Goal: Task Accomplishment & Management: Use online tool/utility

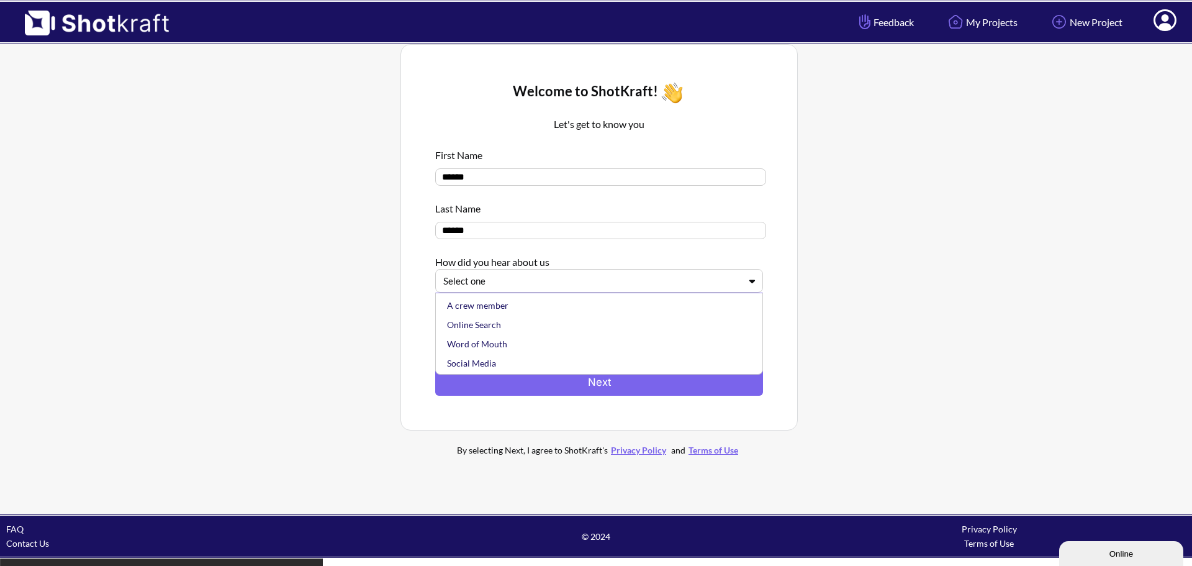
click at [738, 287] on div at bounding box center [591, 281] width 297 height 14
click at [660, 333] on div "Online Search" at bounding box center [601, 324] width 315 height 19
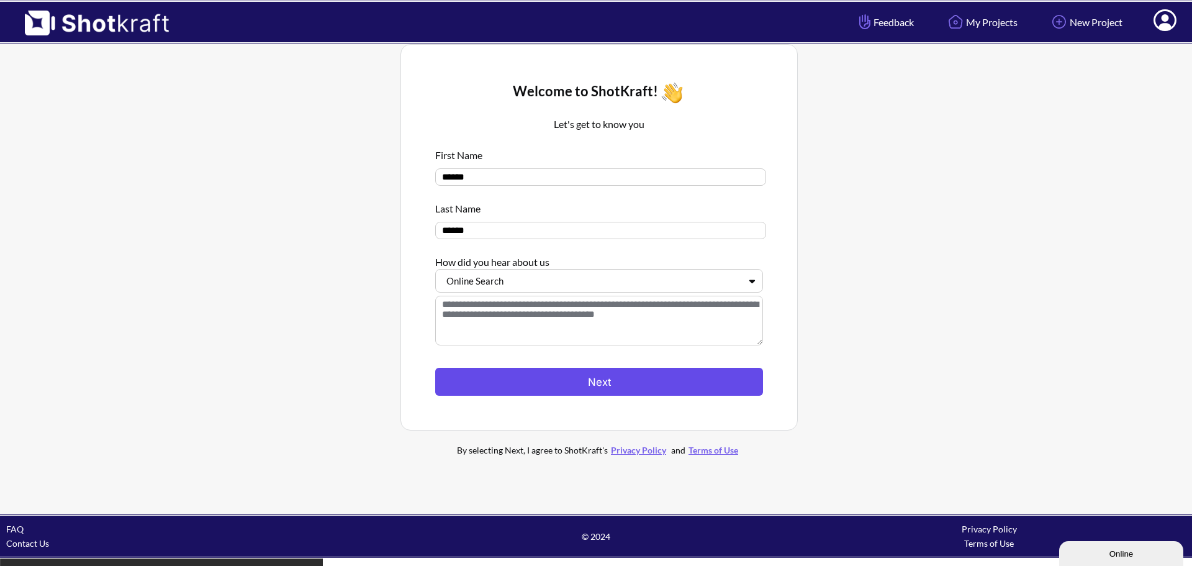
click at [646, 381] on button "Next" at bounding box center [599, 382] width 328 height 28
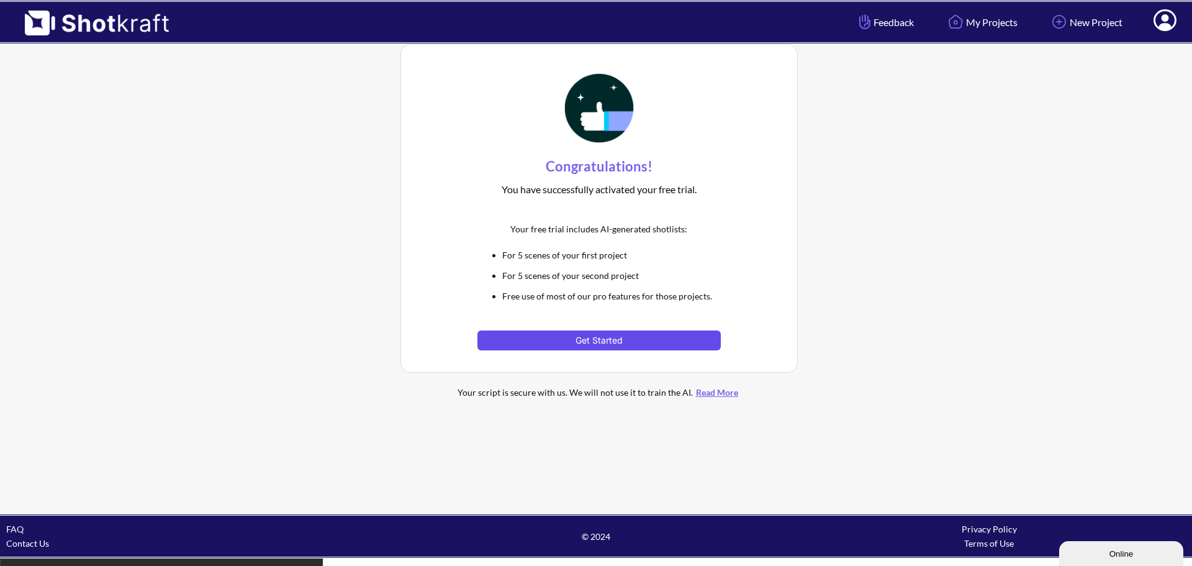
click at [607, 339] on button "Get Started" at bounding box center [598, 340] width 243 height 20
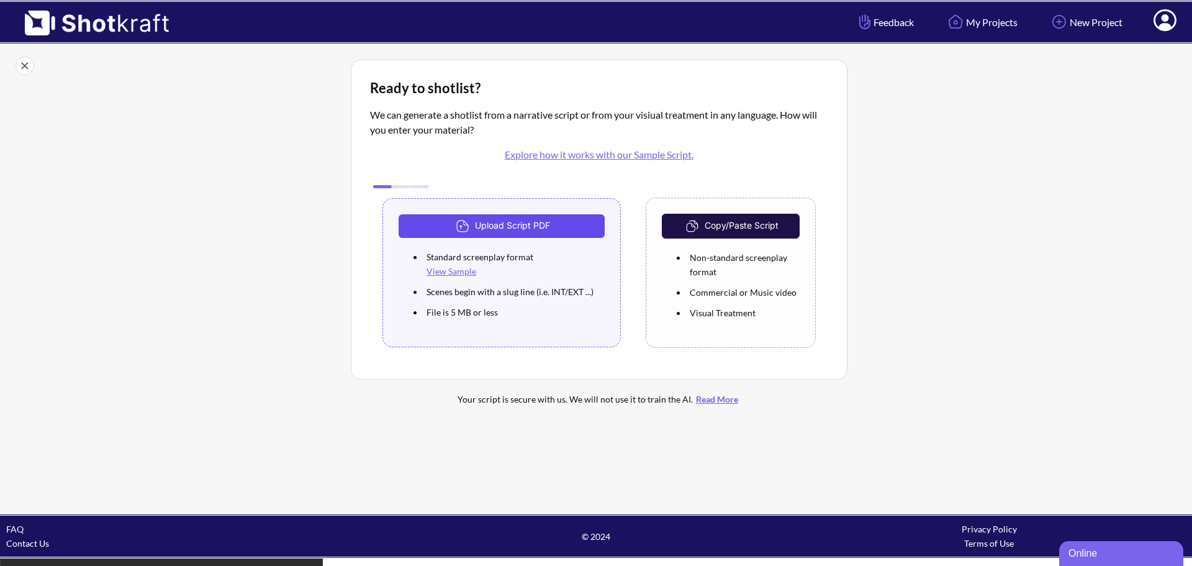
click at [513, 222] on button "Upload Script PDF" at bounding box center [502, 226] width 206 height 24
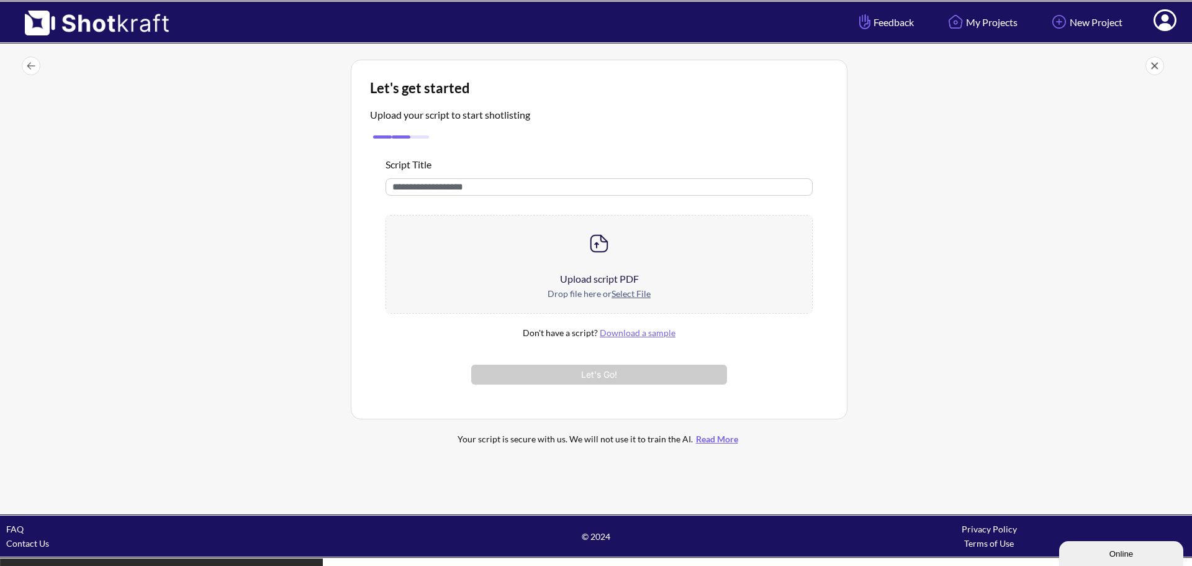
click at [600, 276] on div "Upload script PDF" at bounding box center [599, 278] width 426 height 15
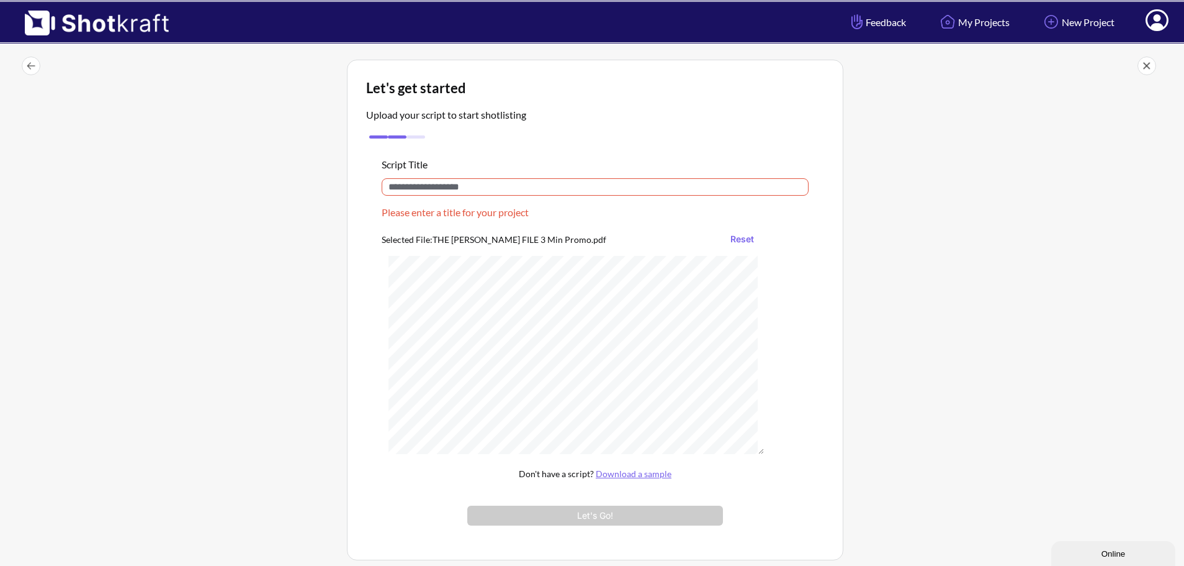
click at [487, 191] on input "text" at bounding box center [595, 186] width 427 height 17
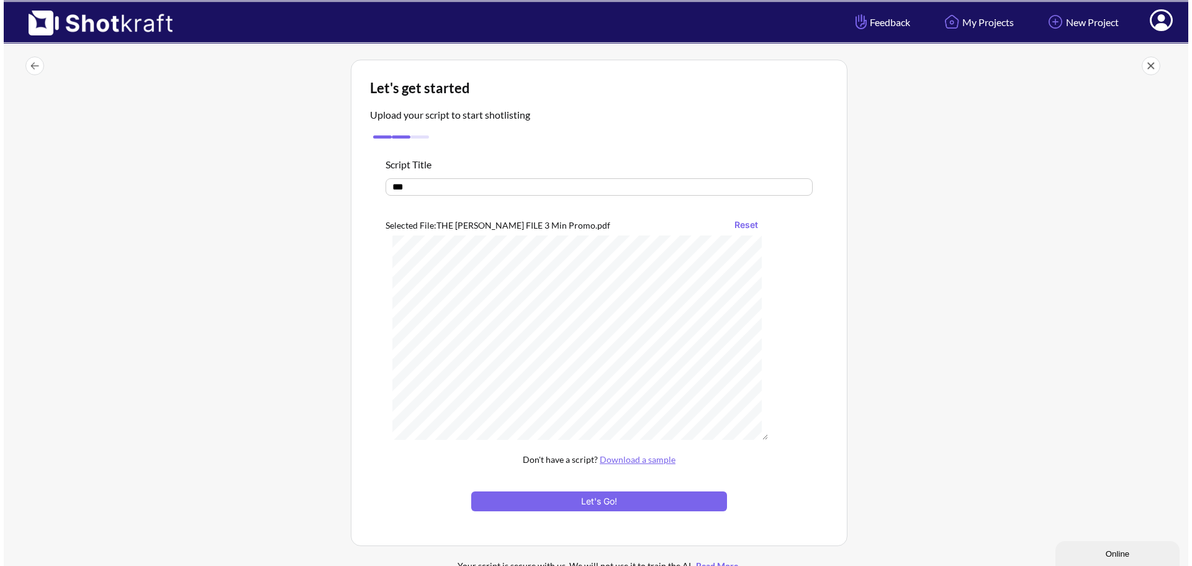
scroll to position [2941, 0]
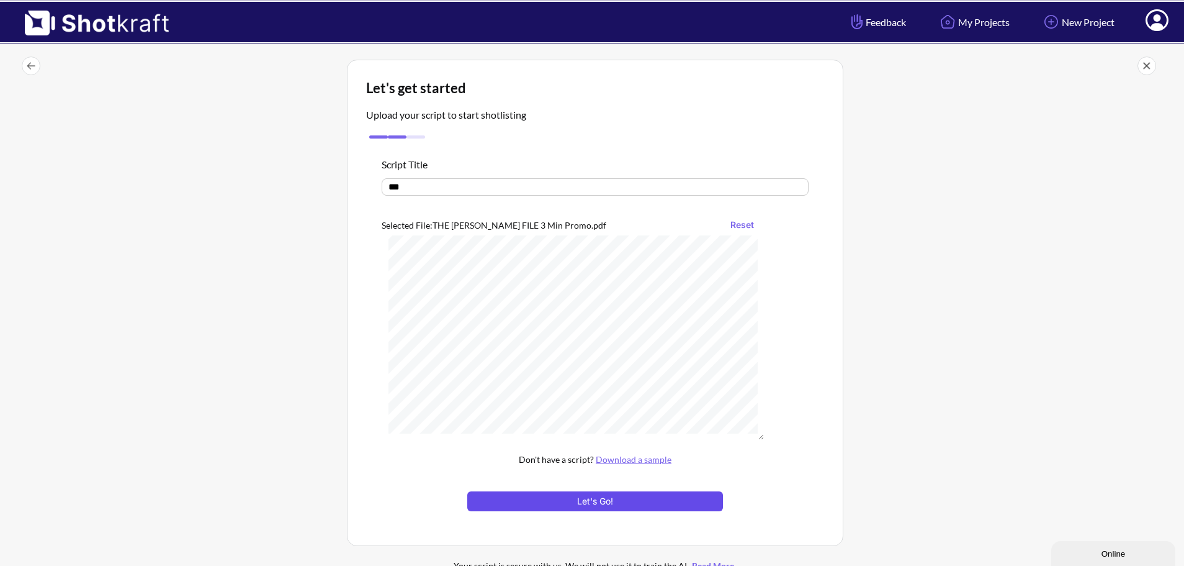
type input "***"
click at [606, 503] on button "Let's Go!" at bounding box center [595, 501] width 256 height 20
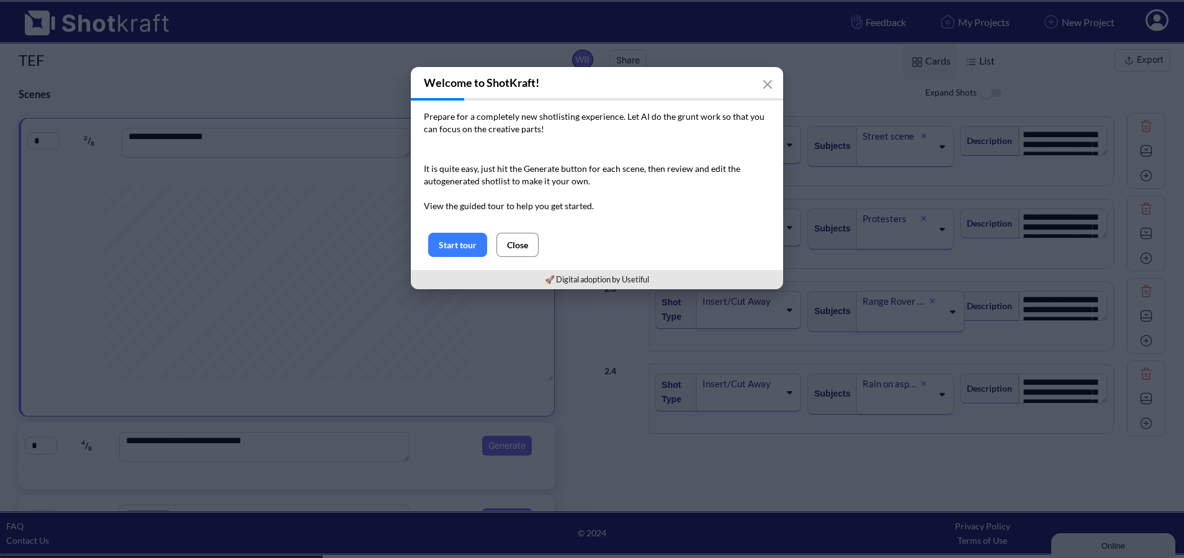
click at [517, 240] on button "Close" at bounding box center [518, 245] width 42 height 24
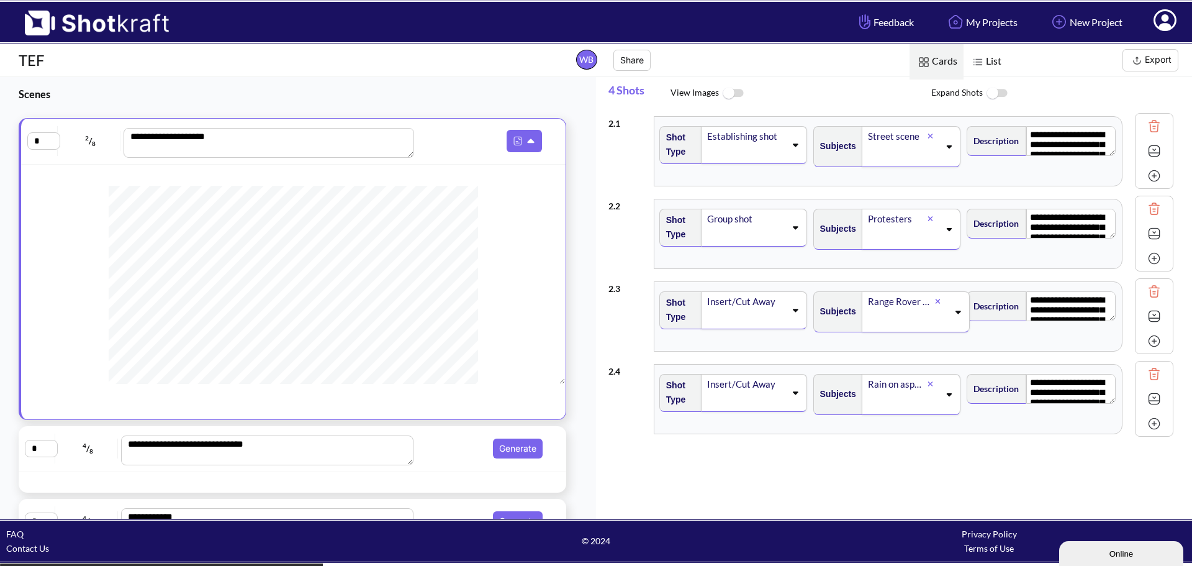
scroll to position [83, 0]
click at [984, 61] on img at bounding box center [978, 62] width 16 height 16
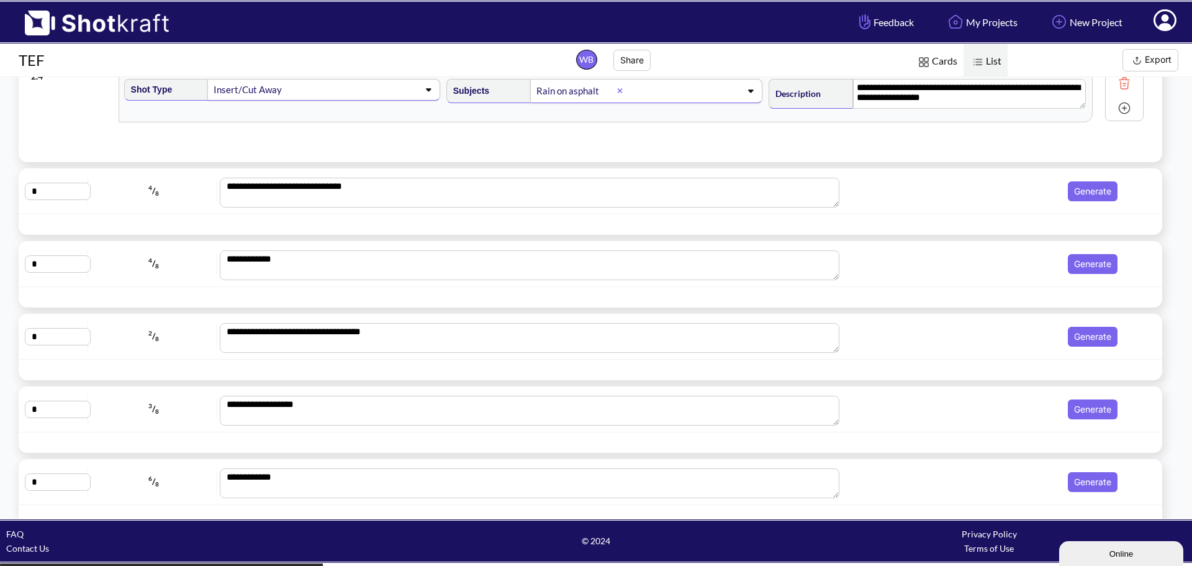
scroll to position [367, 0]
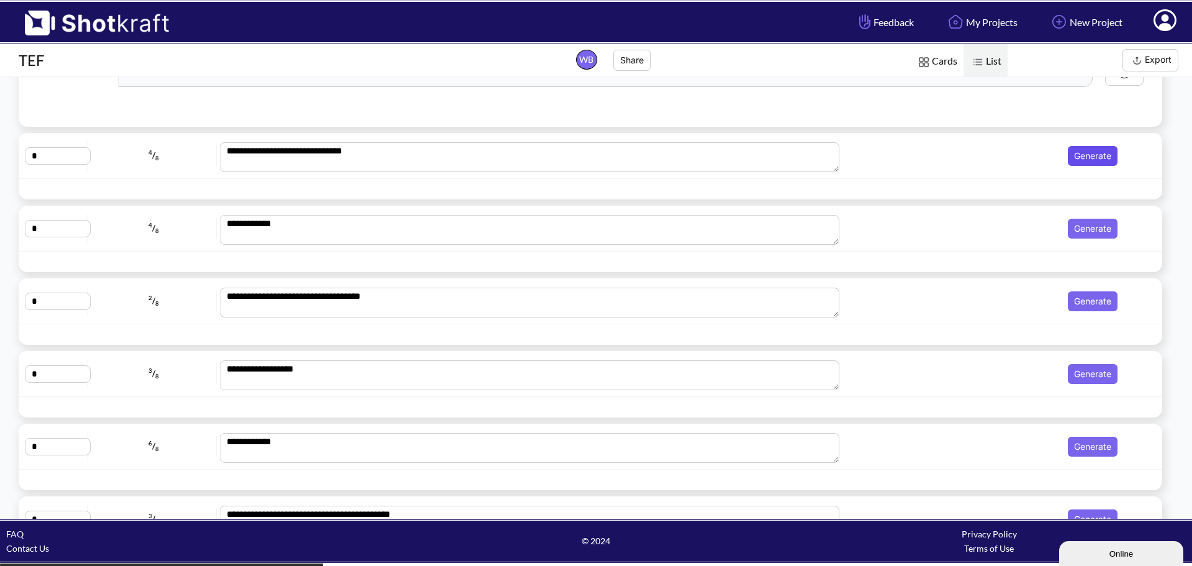
click at [1091, 156] on button "Generate" at bounding box center [1093, 156] width 50 height 20
click at [1136, 154] on icon at bounding box center [1140, 155] width 11 height 11
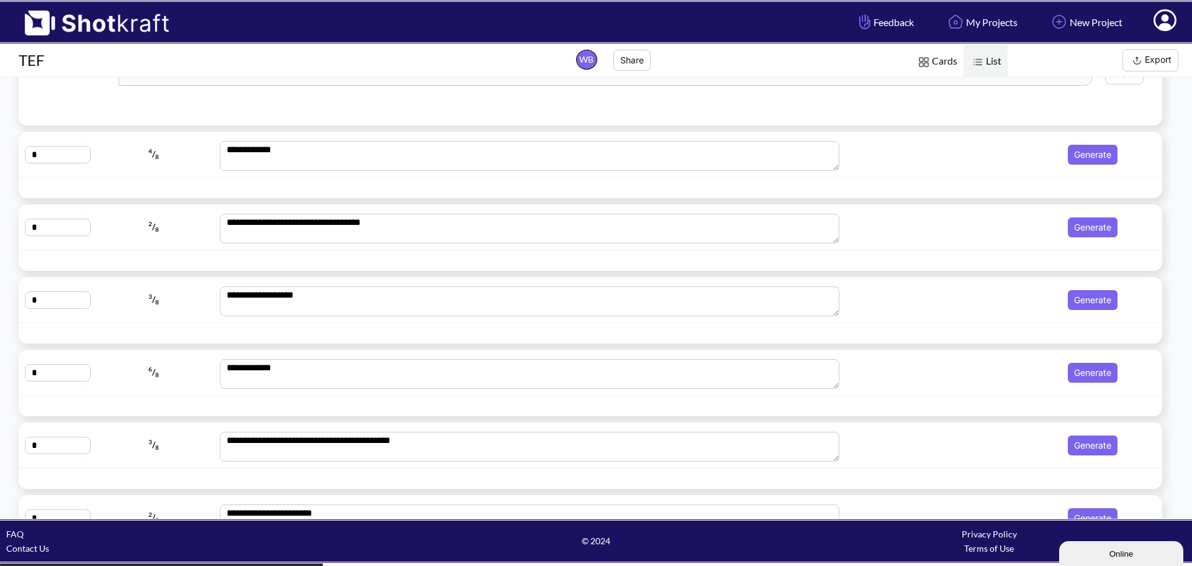
scroll to position [449, 0]
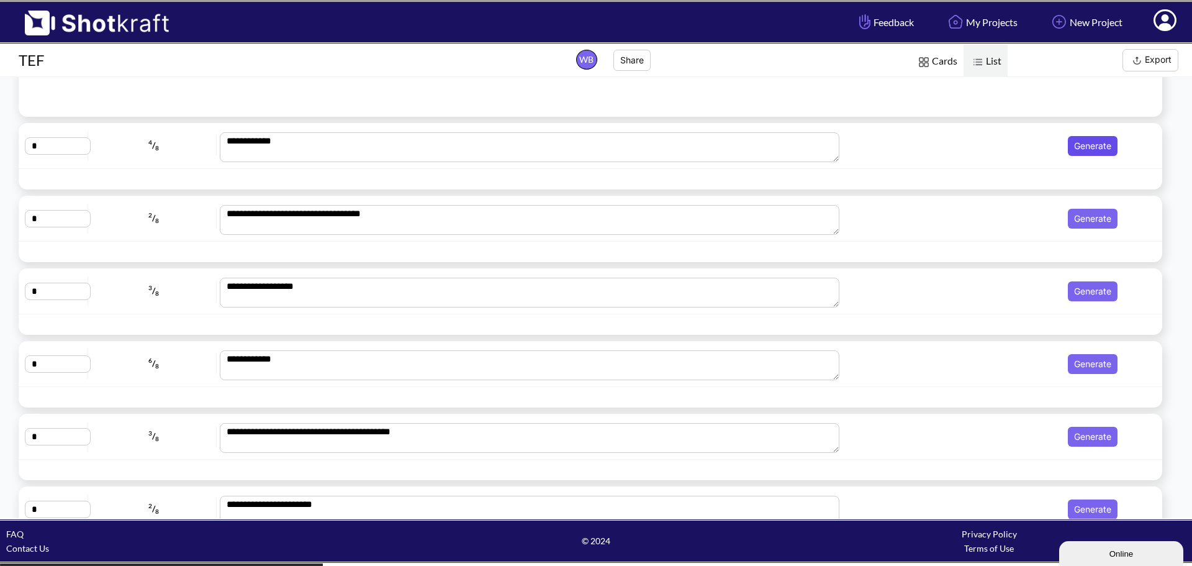
click at [1085, 146] on button "Generate" at bounding box center [1093, 146] width 50 height 20
click at [1135, 143] on icon at bounding box center [1140, 145] width 11 height 11
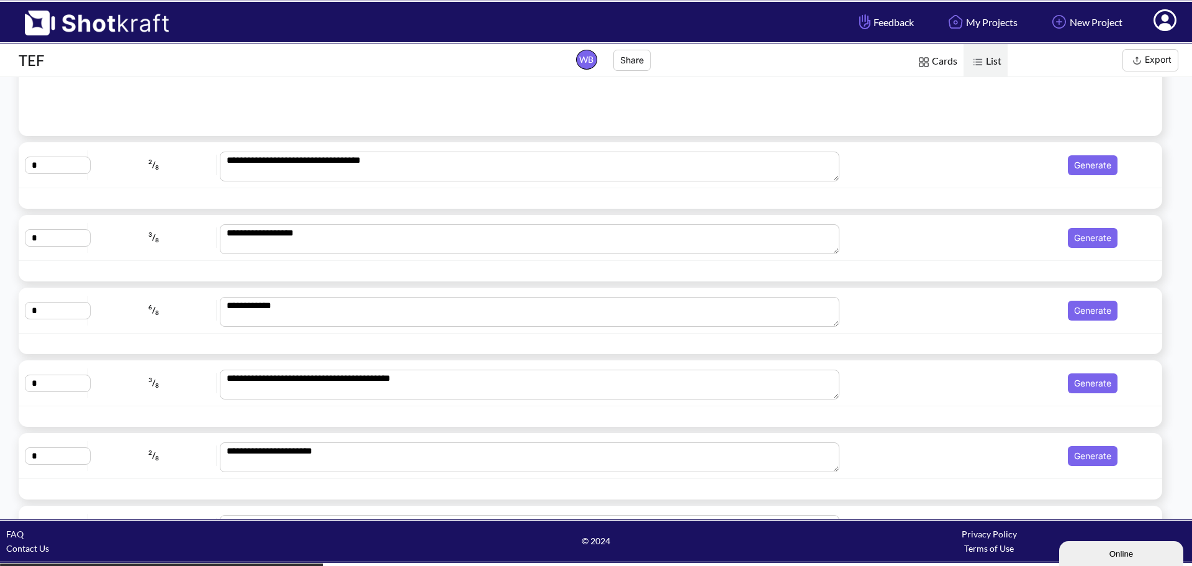
scroll to position [512, 0]
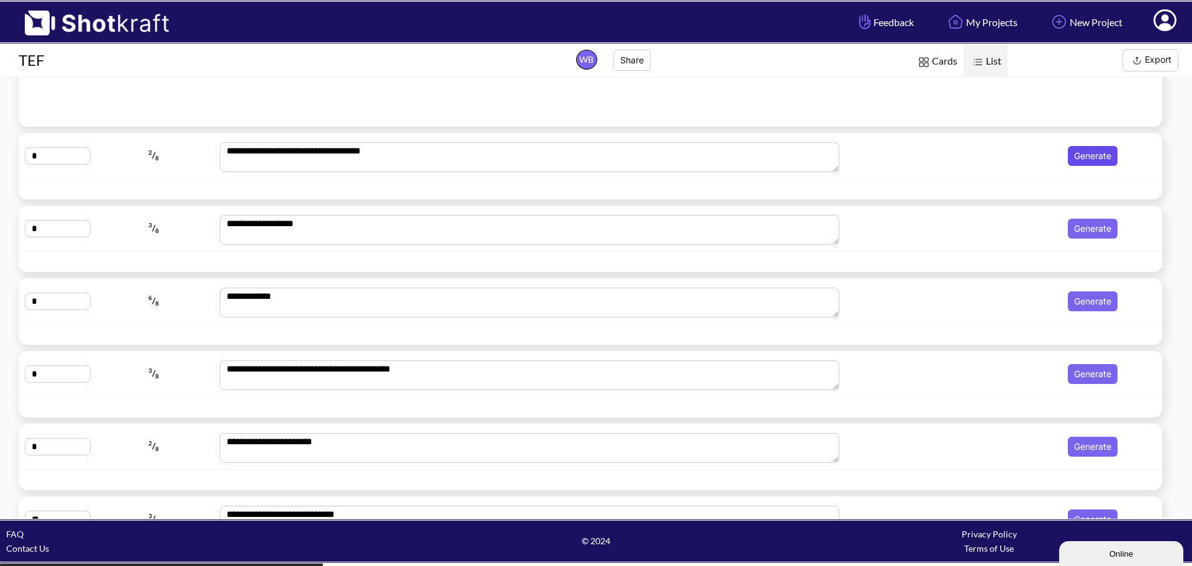
click at [1081, 153] on button "Generate" at bounding box center [1093, 156] width 50 height 20
click at [1135, 155] on icon at bounding box center [1140, 155] width 11 height 11
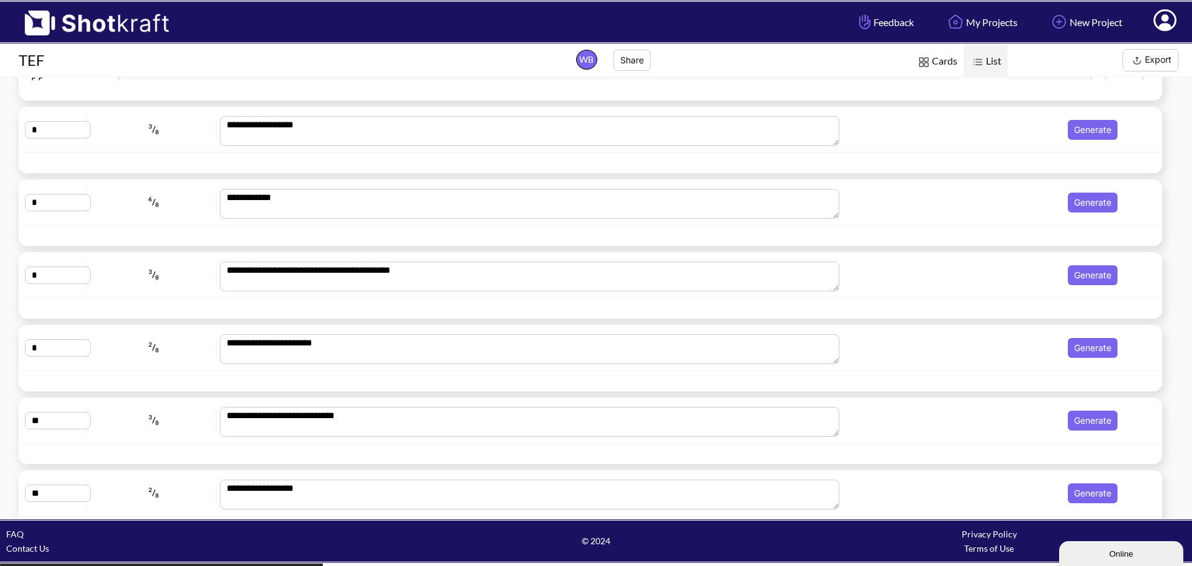
scroll to position [617, 0]
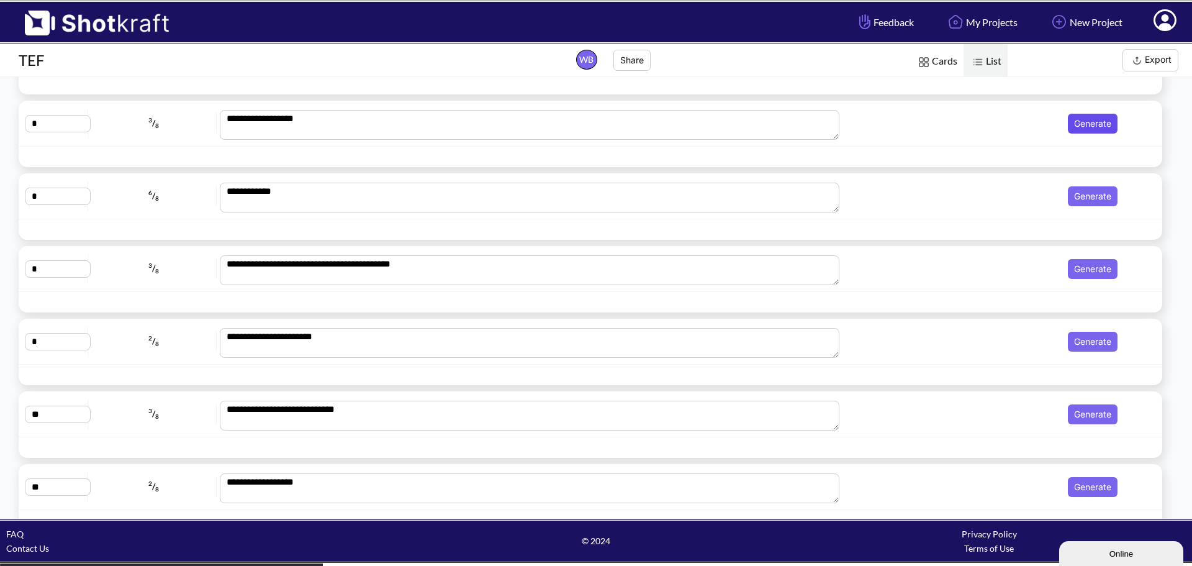
click at [1084, 125] on button "Generate" at bounding box center [1093, 124] width 50 height 20
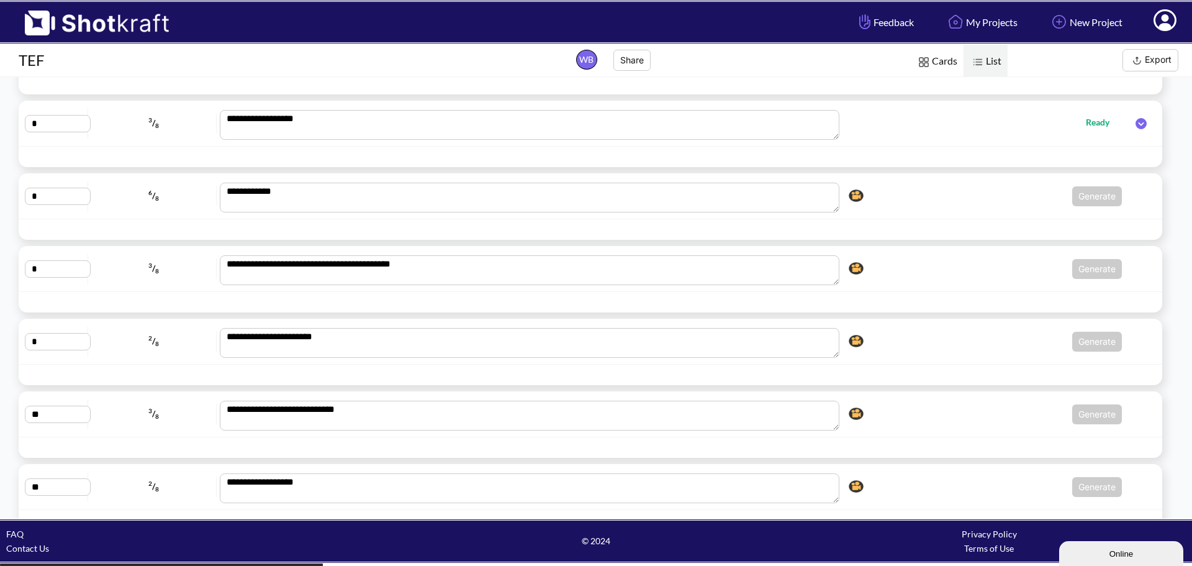
click at [1136, 125] on icon at bounding box center [1140, 123] width 11 height 11
click at [1137, 125] on icon at bounding box center [1140, 122] width 11 height 11
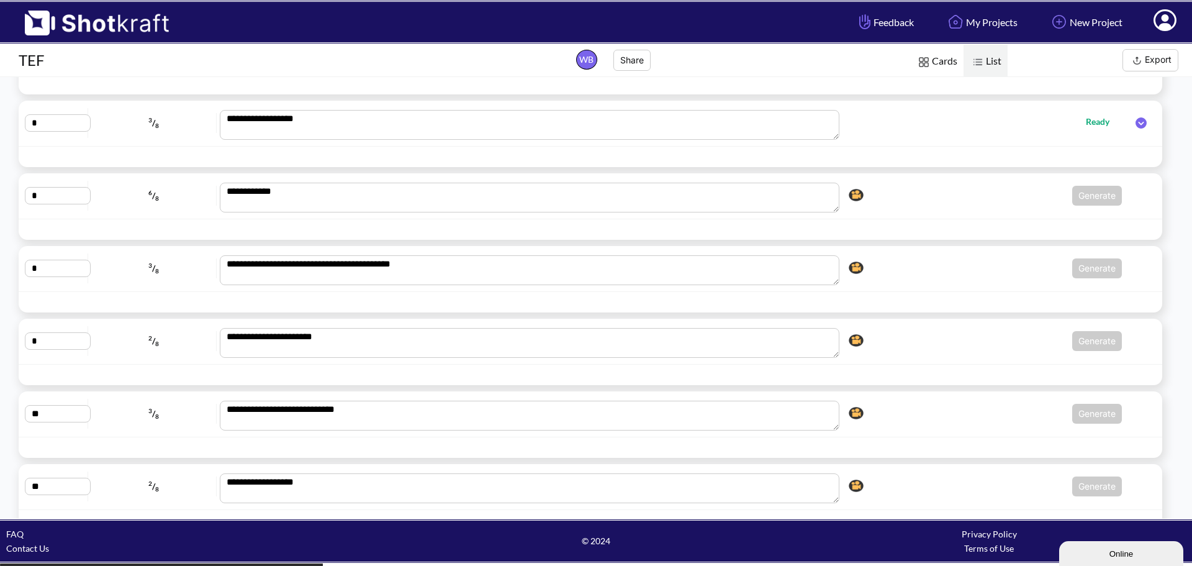
click at [1137, 125] on icon at bounding box center [1140, 122] width 11 height 11
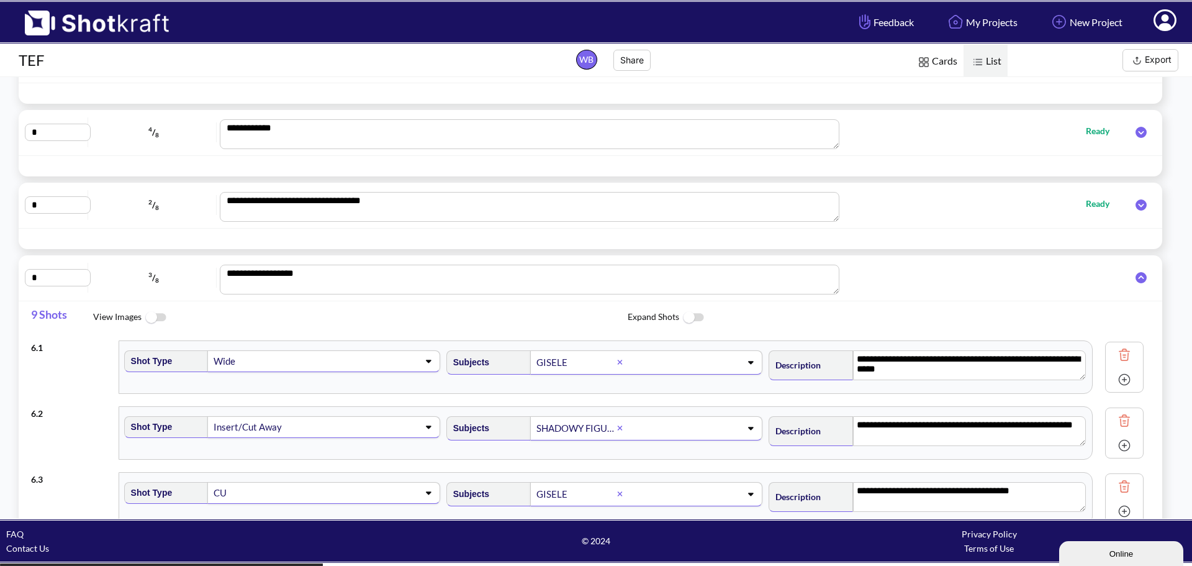
scroll to position [0, 0]
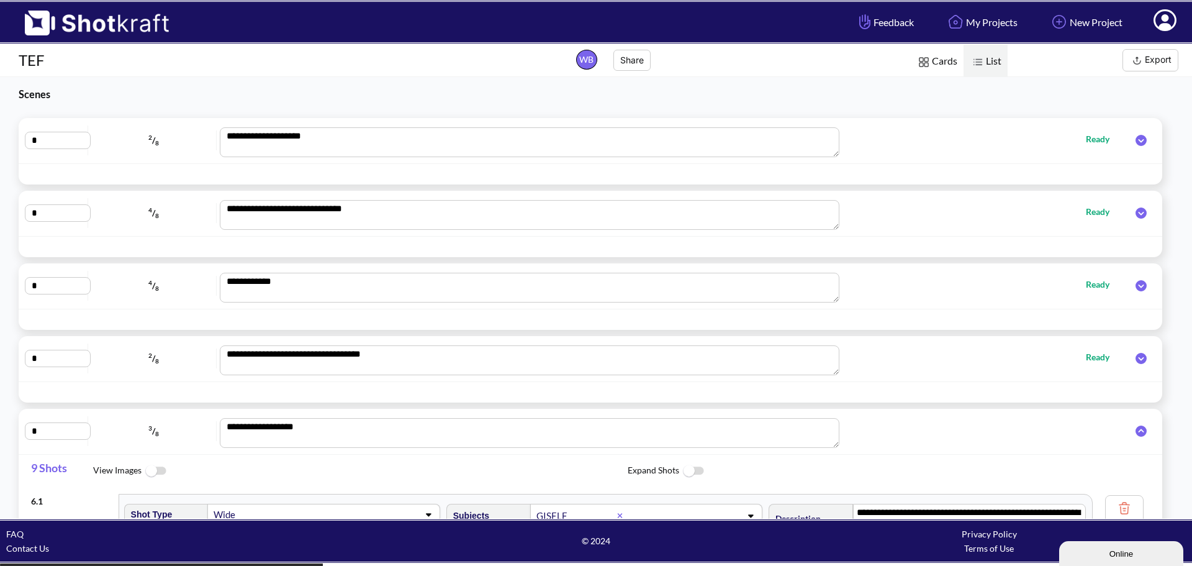
click at [1135, 431] on icon at bounding box center [1140, 430] width 11 height 11
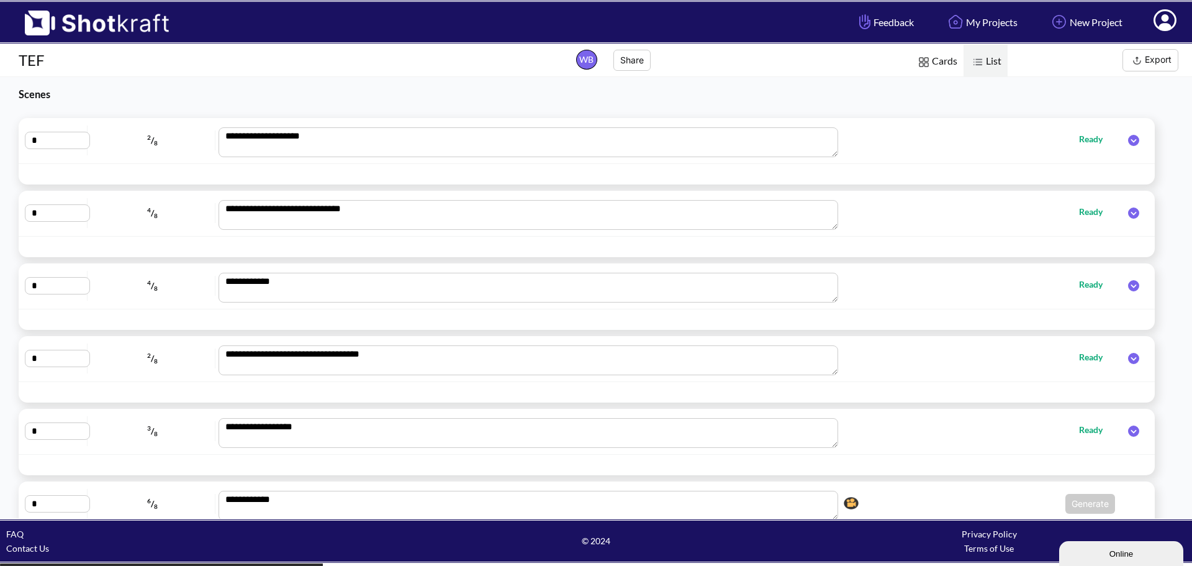
click at [1153, 60] on button "Export" at bounding box center [1150, 60] width 56 height 22
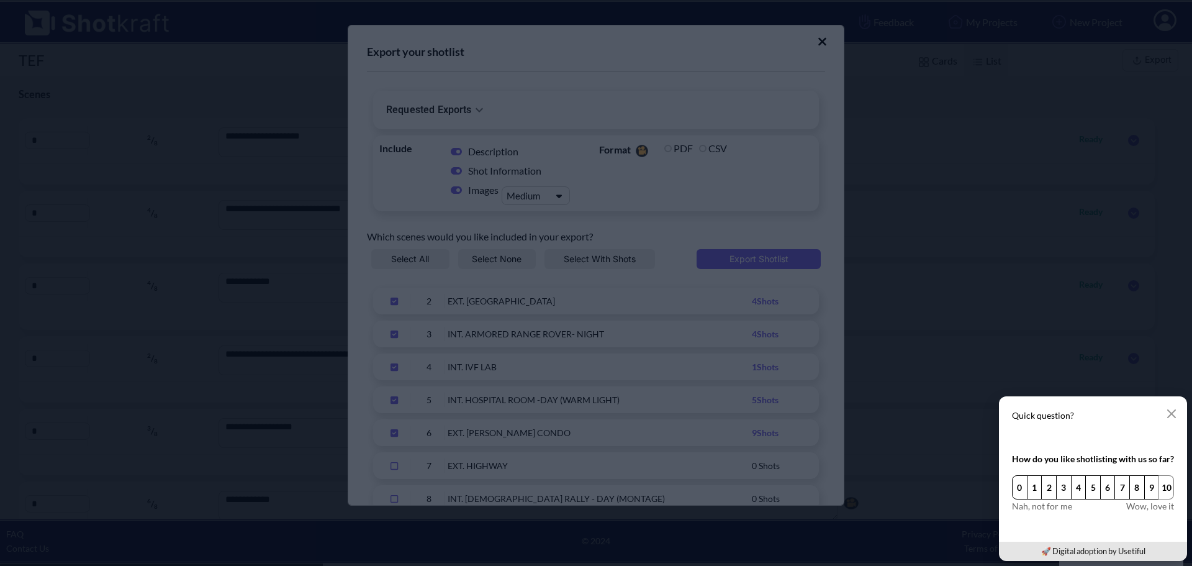
click at [1166, 488] on button "10" at bounding box center [1166, 487] width 16 height 24
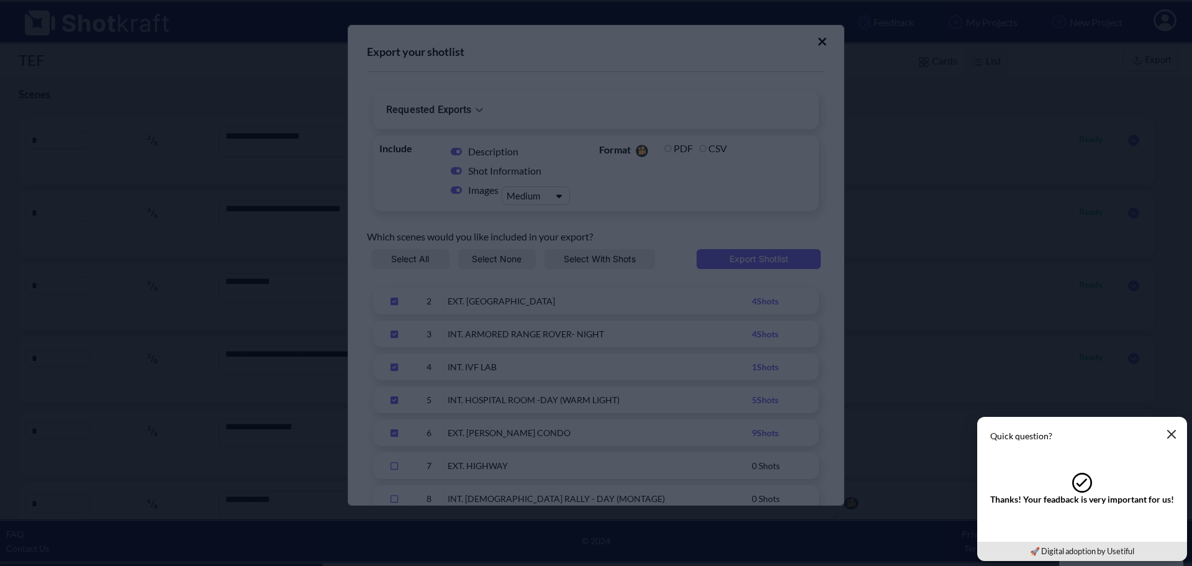
click at [1171, 433] on icon "button" at bounding box center [1171, 434] width 10 height 10
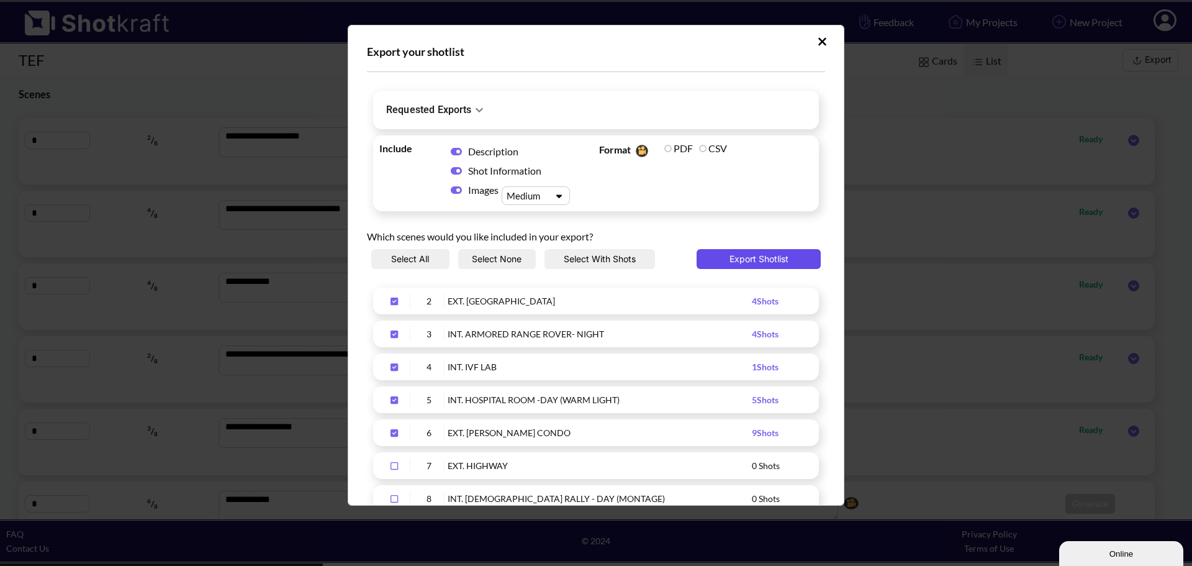
click at [765, 256] on button "Export Shotlist" at bounding box center [759, 259] width 124 height 20
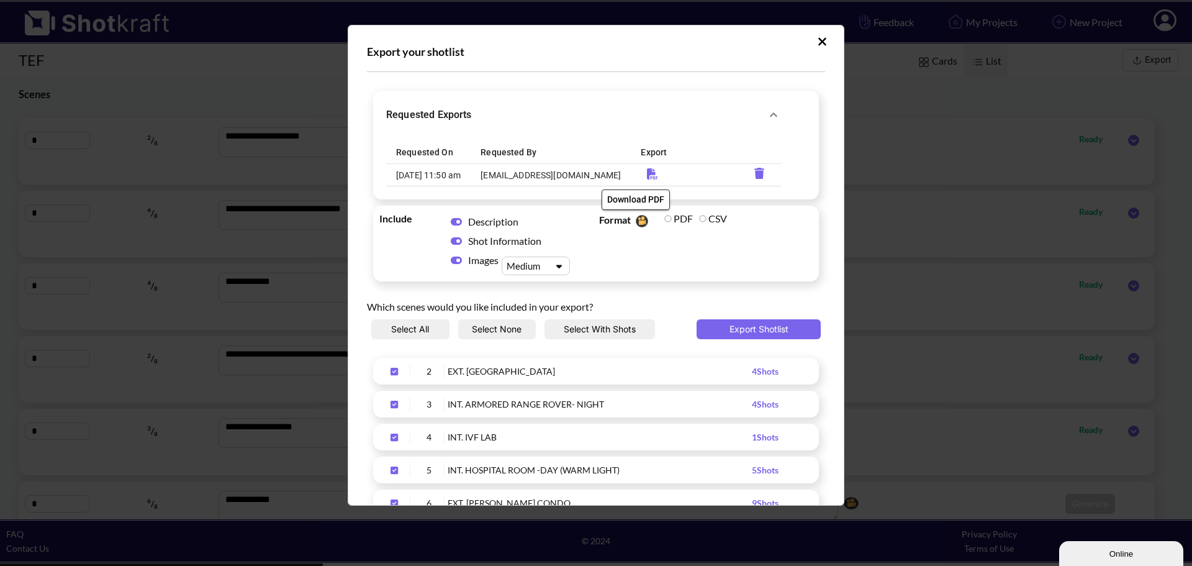
click at [641, 175] on icon "Download PDF" at bounding box center [653, 173] width 24 height 11
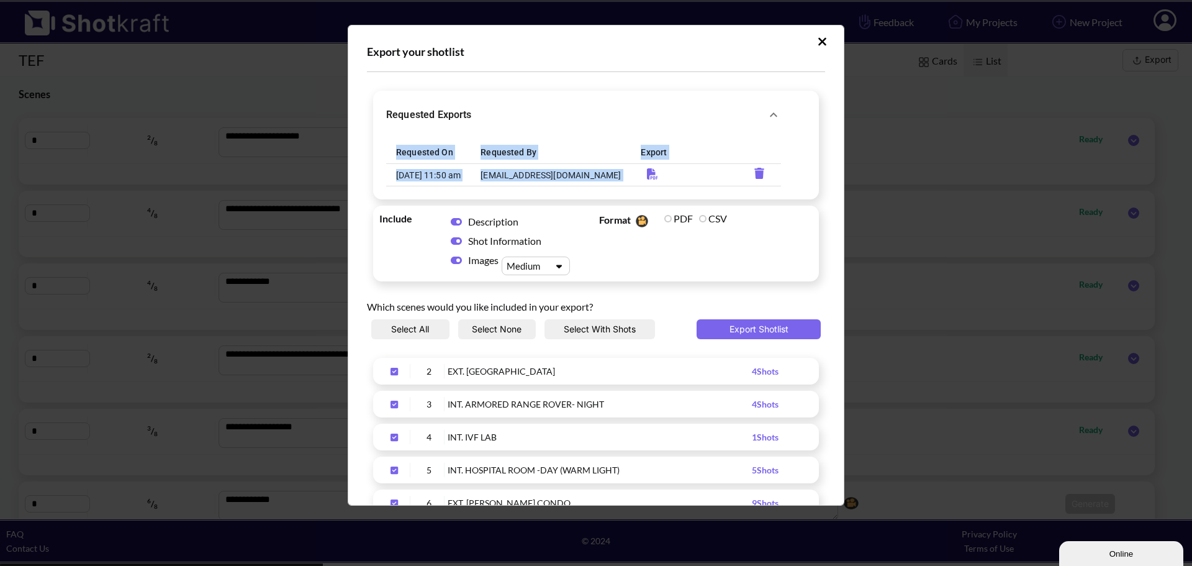
click at [818, 45] on icon "Upload Script" at bounding box center [822, 41] width 8 height 8
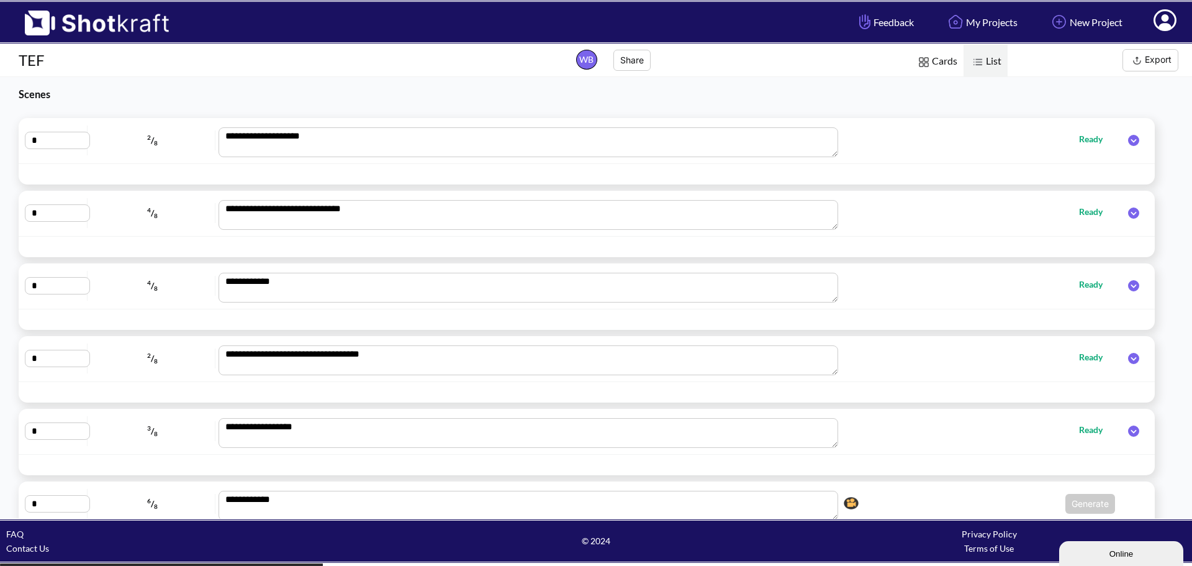
click at [1165, 21] on icon at bounding box center [1164, 21] width 13 height 15
click at [1114, 47] on link "My Profile" at bounding box center [1130, 45] width 103 height 20
click at [1114, 47] on div "List Cards Export" at bounding box center [968, 60] width 447 height 32
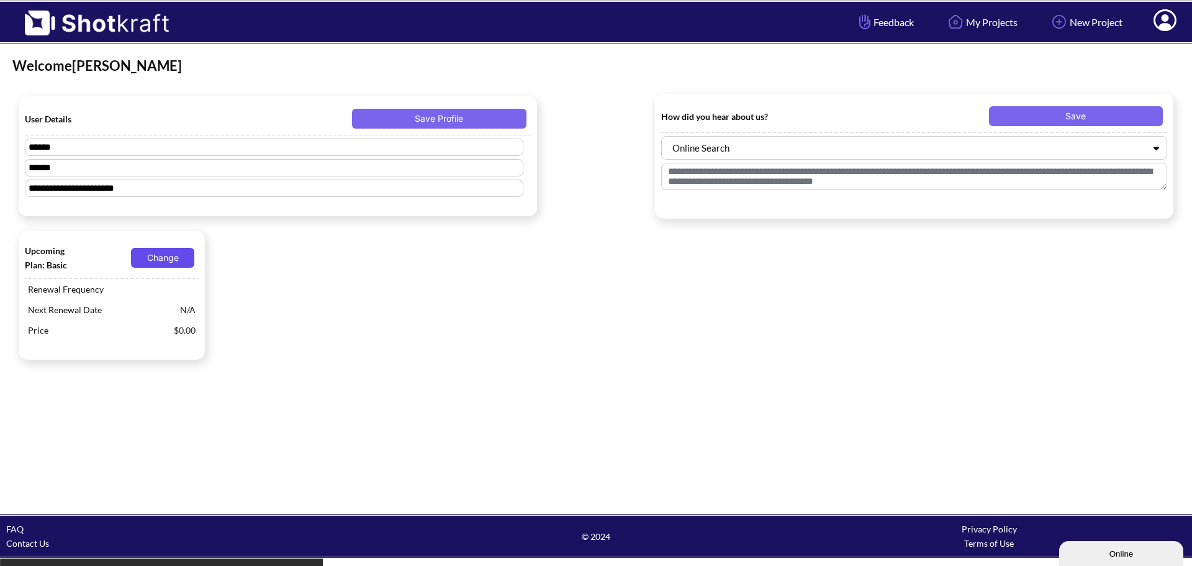
click at [161, 259] on button "Change" at bounding box center [162, 258] width 63 height 20
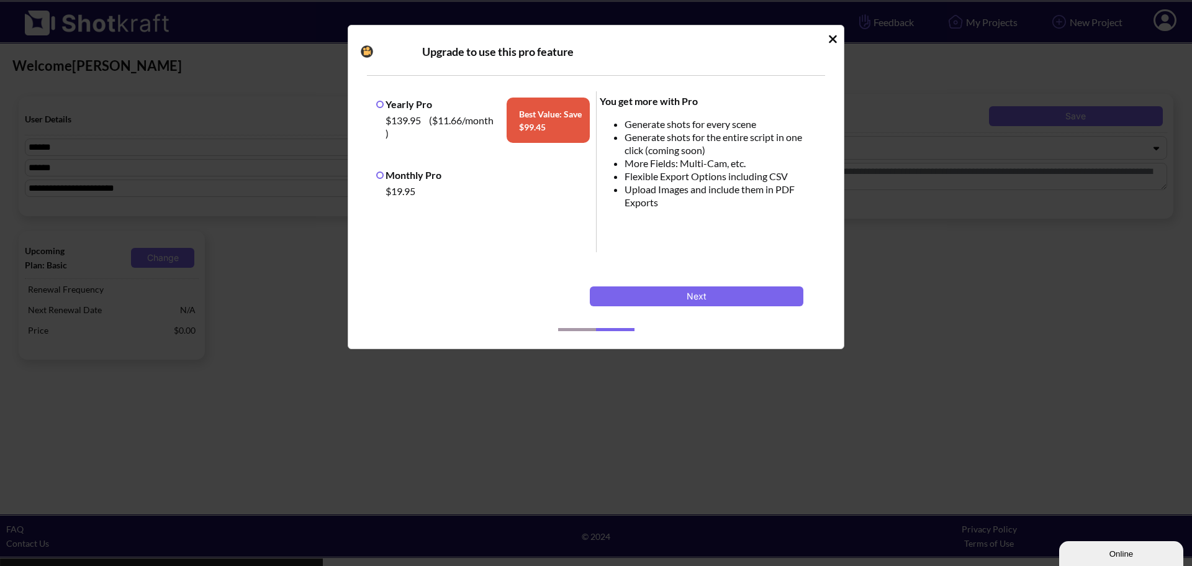
drag, startPoint x: 612, startPoint y: 331, endPoint x: 558, endPoint y: 325, distance: 54.4
click at [558, 325] on div "Idle Modal" at bounding box center [596, 325] width 458 height 33
click at [693, 297] on button "Next" at bounding box center [697, 296] width 214 height 20
click at [697, 295] on button "Next" at bounding box center [697, 296] width 214 height 20
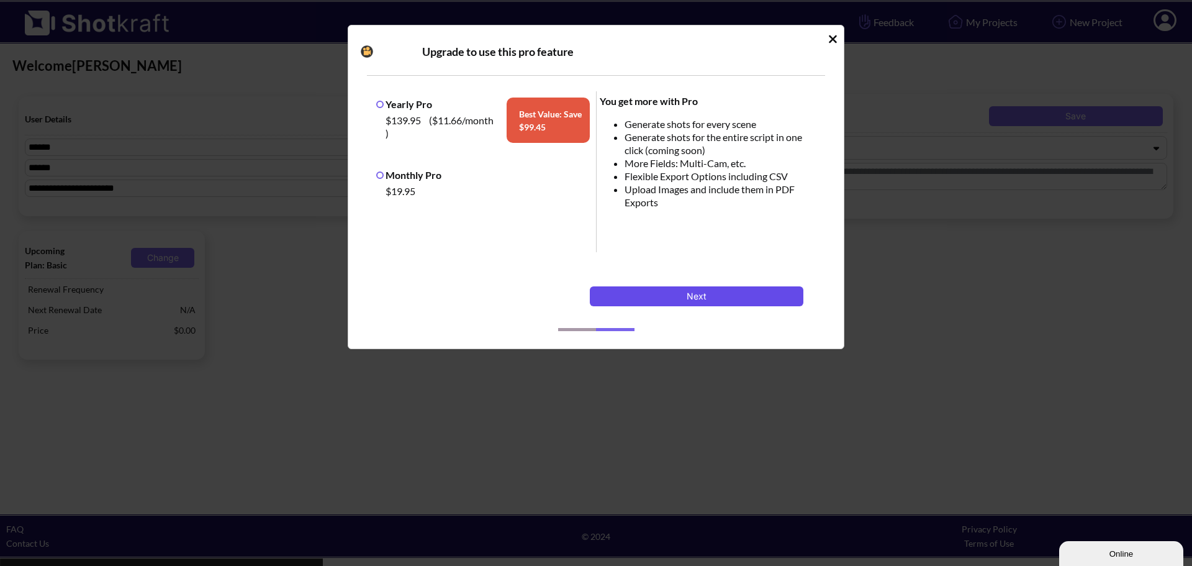
click at [690, 299] on button "Next" at bounding box center [697, 296] width 214 height 20
click at [587, 330] on span "Idle Modal" at bounding box center [577, 329] width 38 height 3
click at [615, 329] on span "Idle Modal" at bounding box center [615, 329] width 38 height 3
click at [831, 37] on icon "Idle Modal" at bounding box center [833, 39] width 8 height 8
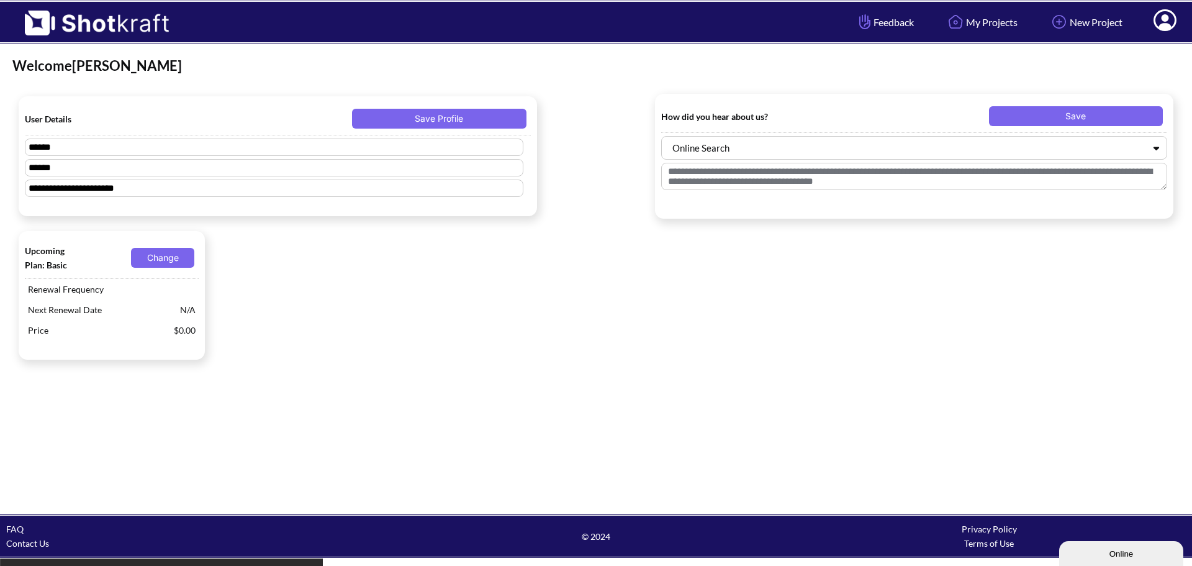
click at [858, 308] on div "Upcoming Plan: Basic Change Renewal Frequency Next Renewal Date N/A Price $0.00" at bounding box center [595, 295] width 1167 height 141
click at [35, 19] on img at bounding box center [90, 19] width 181 height 34
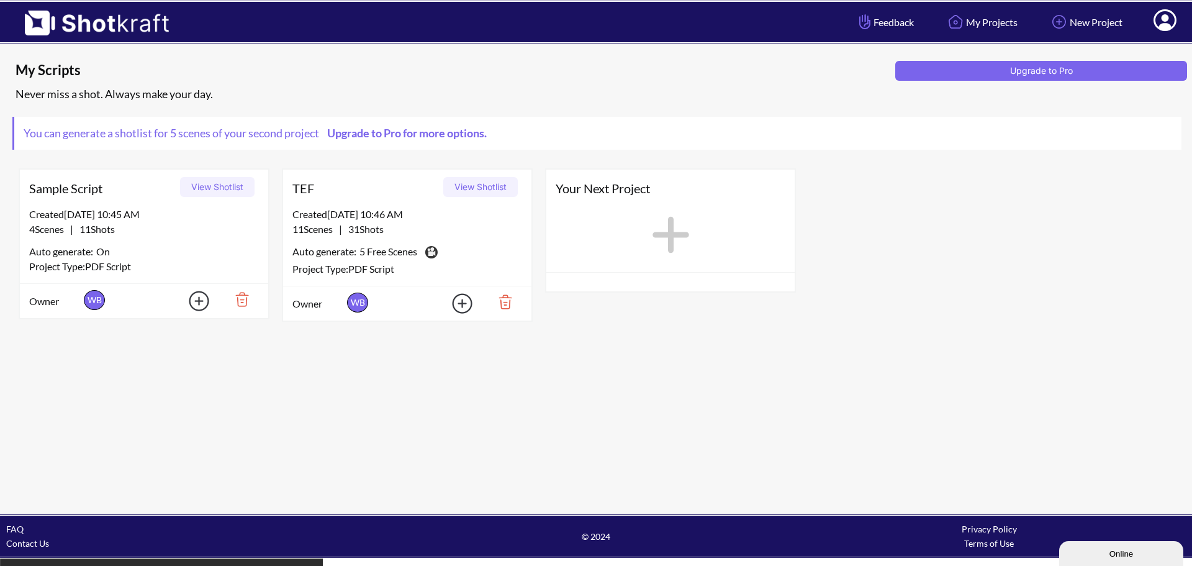
click at [416, 132] on link "Upgrade to Pro for more options." at bounding box center [406, 133] width 174 height 14
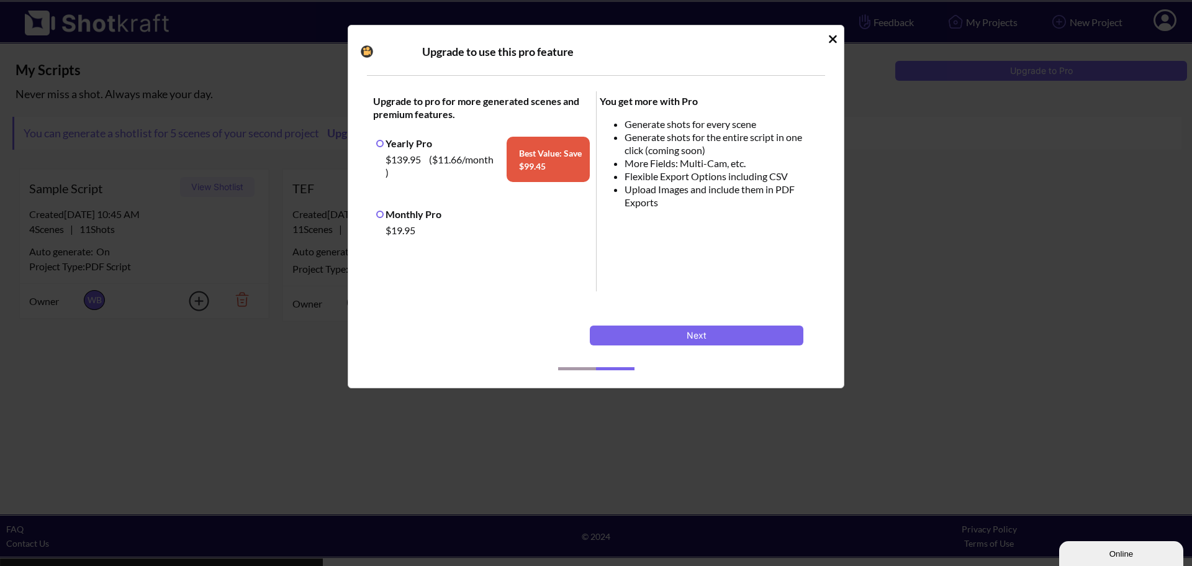
click at [832, 40] on icon "Idle Modal" at bounding box center [833, 39] width 8 height 8
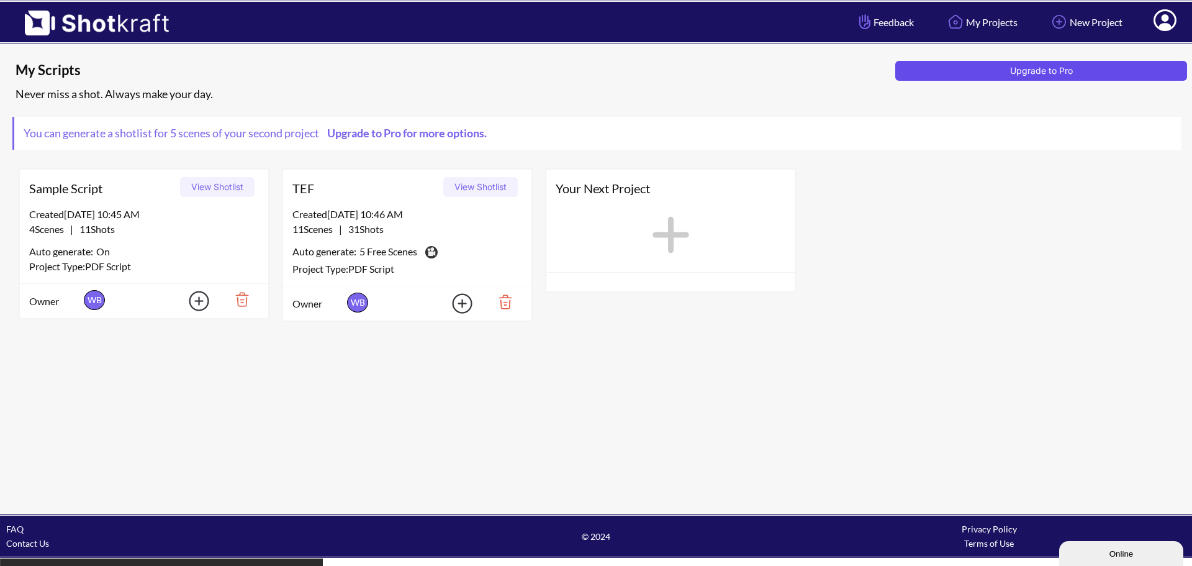
click at [1053, 63] on button "Upgrade to Pro" at bounding box center [1041, 71] width 292 height 20
